Goal: Task Accomplishment & Management: Manage account settings

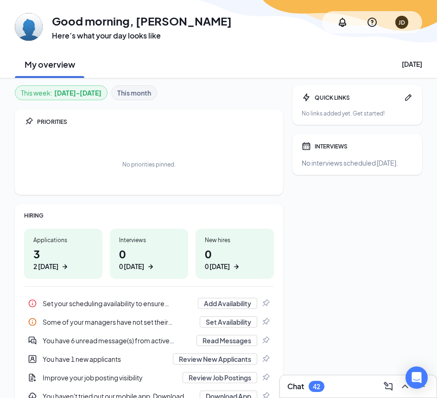
click at [65, 261] on h1 "3 2 today" at bounding box center [63, 258] width 60 height 25
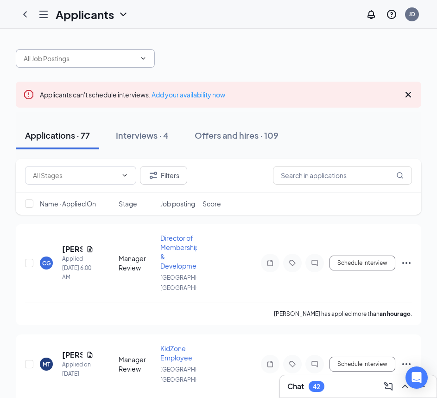
click at [149, 57] on span at bounding box center [85, 58] width 139 height 19
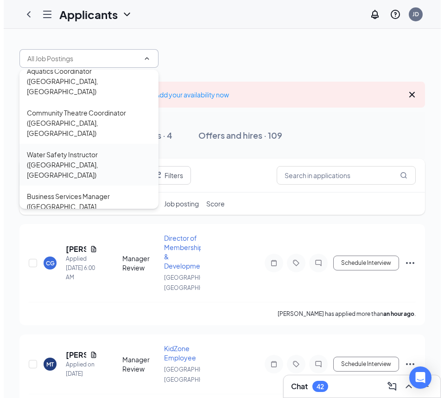
scroll to position [139, 0]
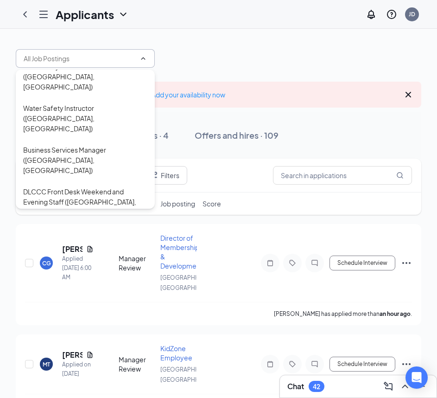
click at [83, 228] on div "Director of Membership & Development (Detroit Lakes, MN)" at bounding box center [85, 243] width 124 height 31
type input "Director of Membership & Development (Detroit Lakes, MN)"
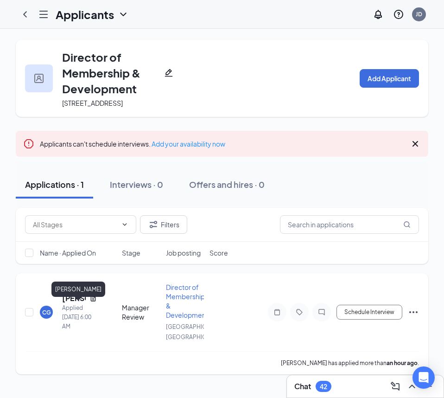
click at [73, 303] on h5 "[PERSON_NAME]" at bounding box center [74, 298] width 24 height 10
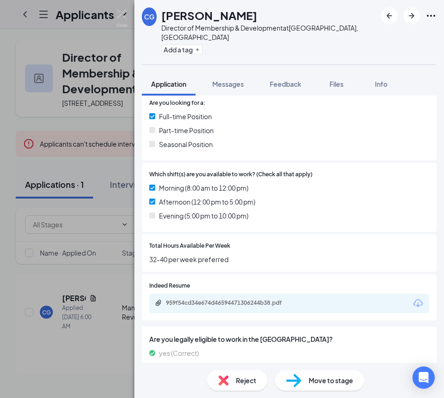
scroll to position [232, 0]
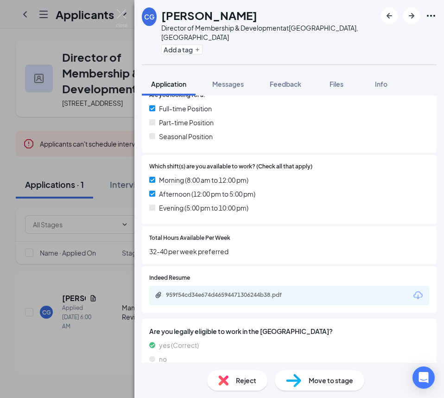
click at [197, 286] on div "959f54cd34e674d46594471306244b38.pdf" at bounding box center [289, 295] width 280 height 19
click at [200, 291] on div "959f54cd34e674d46594471306244b38.pdf" at bounding box center [231, 294] width 130 height 7
click at [87, 127] on div "CG Carlyne Glines Director of Membership & Development at Detroit Lakes, MN Add…" at bounding box center [222, 199] width 444 height 398
